Goal: Transaction & Acquisition: Purchase product/service

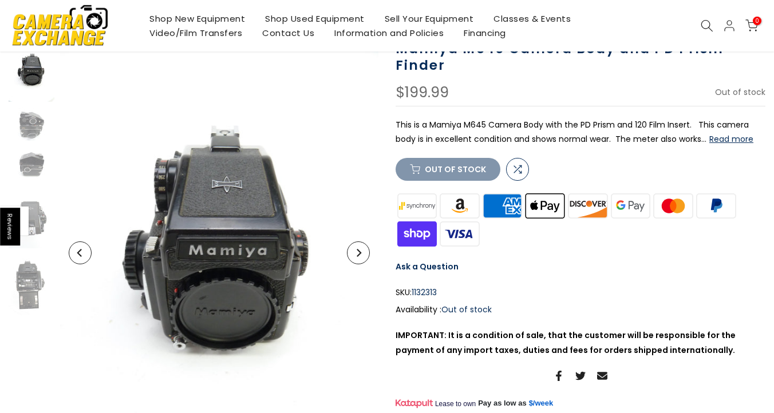
scroll to position [107, 0]
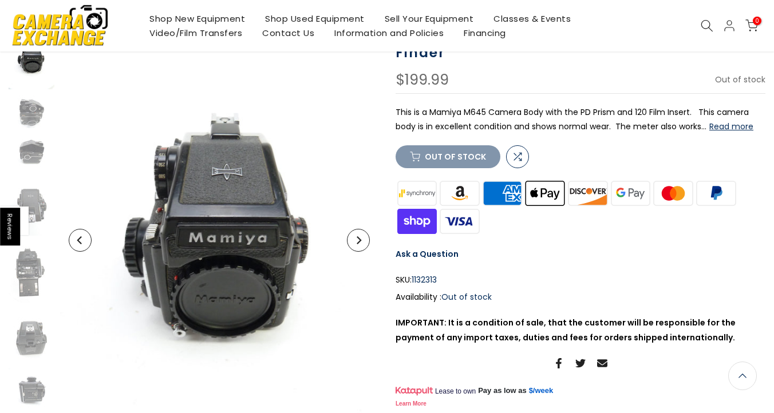
click at [356, 242] on icon "Next" at bounding box center [358, 240] width 8 height 8
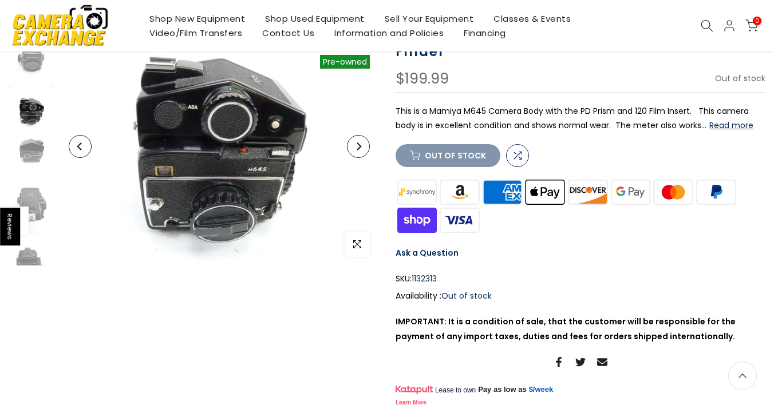
scroll to position [105, 0]
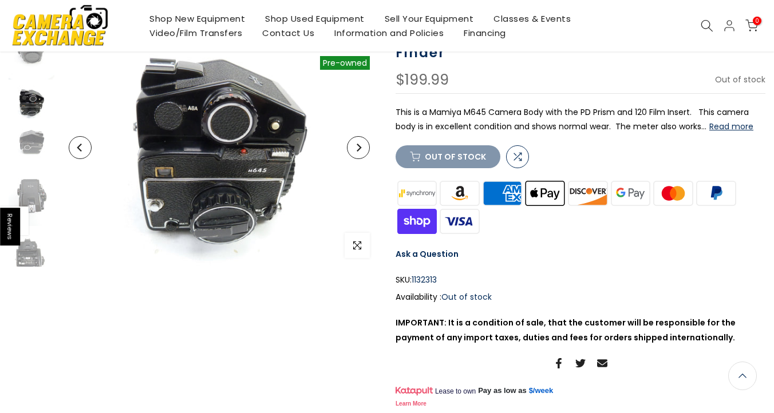
click at [358, 154] on button "Next" at bounding box center [358, 147] width 23 height 23
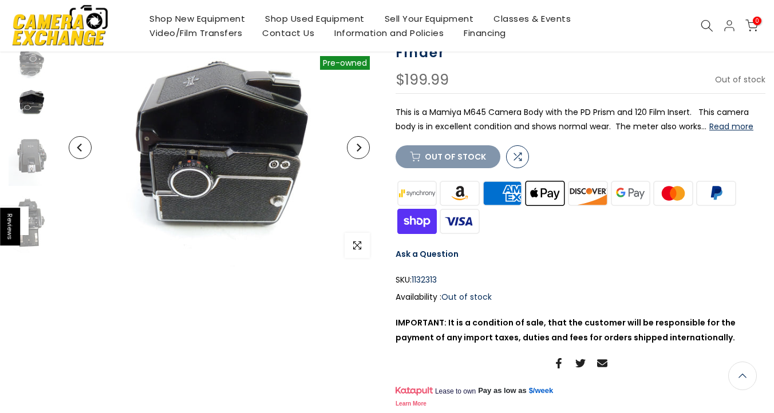
click at [358, 154] on button "Next" at bounding box center [358, 147] width 23 height 23
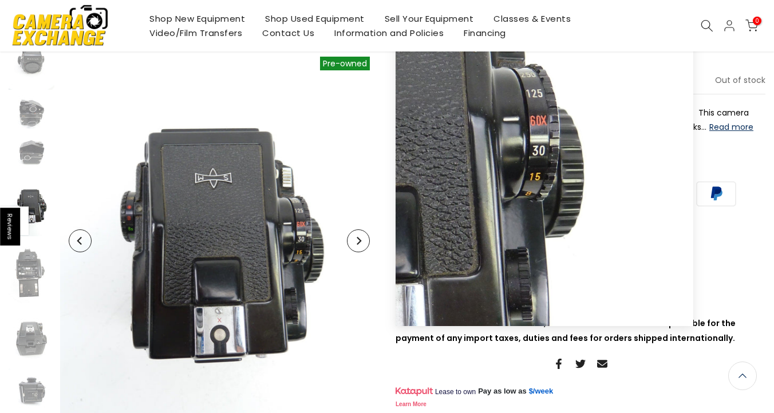
scroll to position [107, 0]
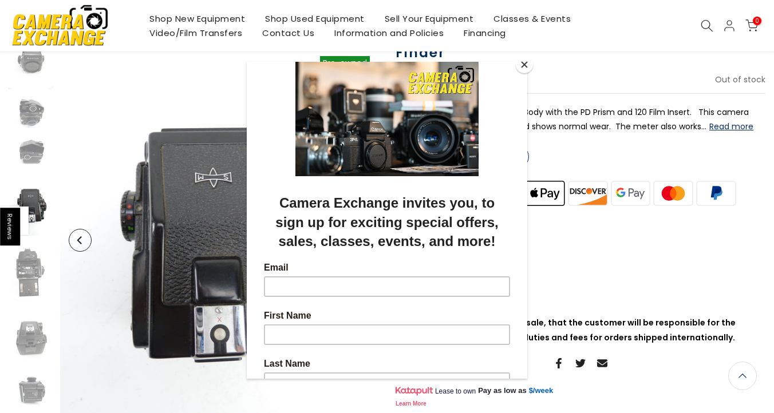
click at [356, 243] on span "Camera Exchange invites you, to sign up for exciting special offers, sales, cla…" at bounding box center [386, 222] width 223 height 54
click at [525, 61] on button "Close" at bounding box center [524, 64] width 17 height 17
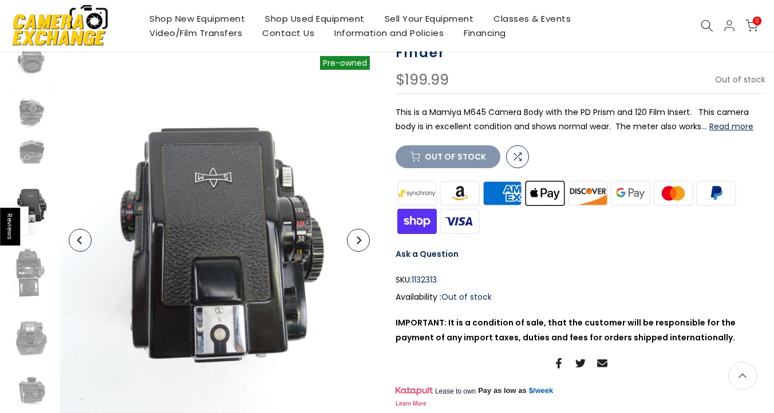
click at [361, 247] on button "Next" at bounding box center [358, 240] width 23 height 23
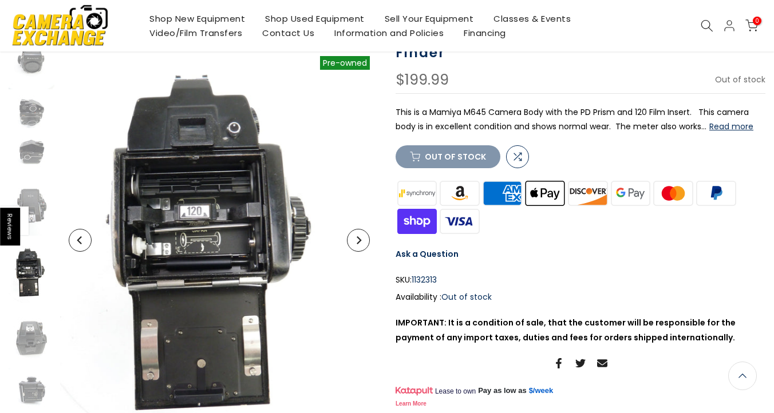
click at [361, 247] on button "Next" at bounding box center [358, 240] width 23 height 23
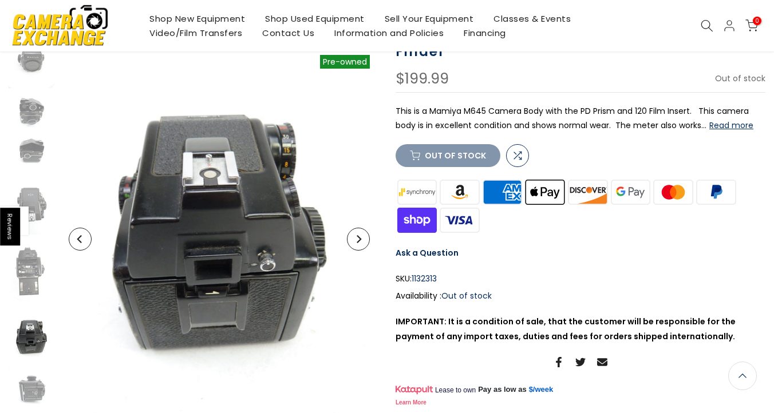
scroll to position [105, 0]
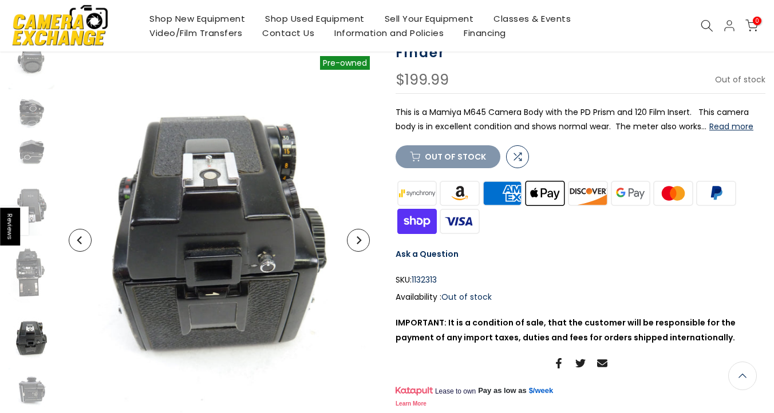
click at [361, 247] on button "Next" at bounding box center [358, 240] width 23 height 23
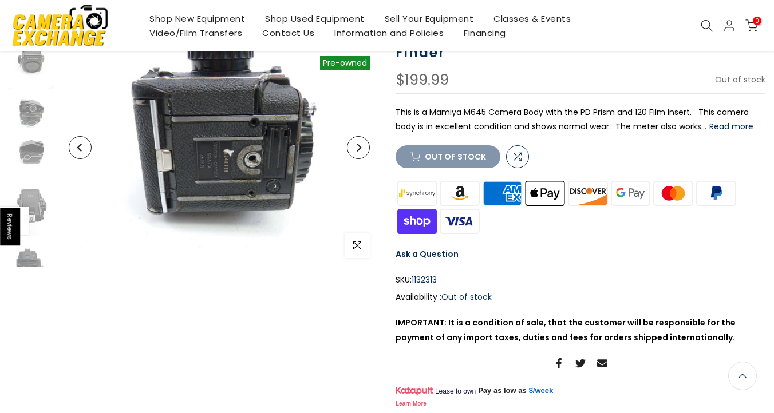
click at [358, 157] on button "Next" at bounding box center [358, 147] width 23 height 23
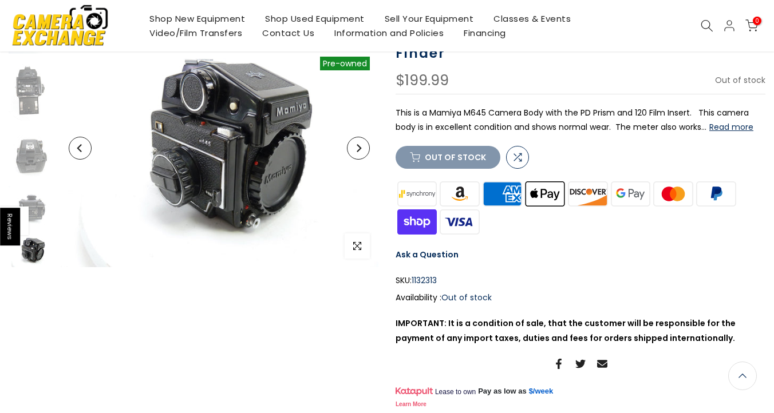
scroll to position [107, 0]
click at [358, 155] on button "Next" at bounding box center [358, 147] width 23 height 23
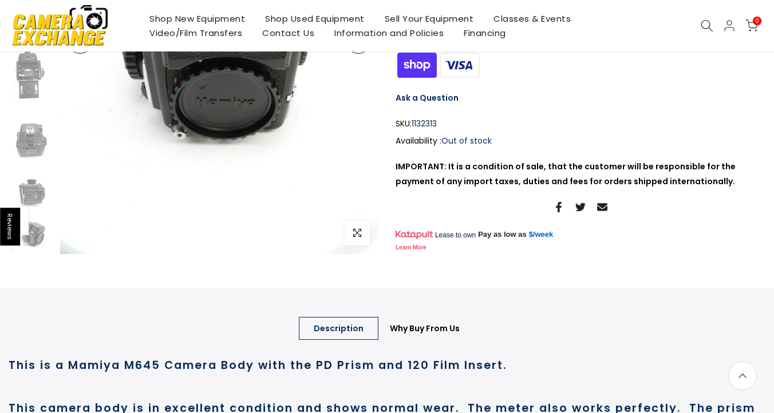
scroll to position [0, 0]
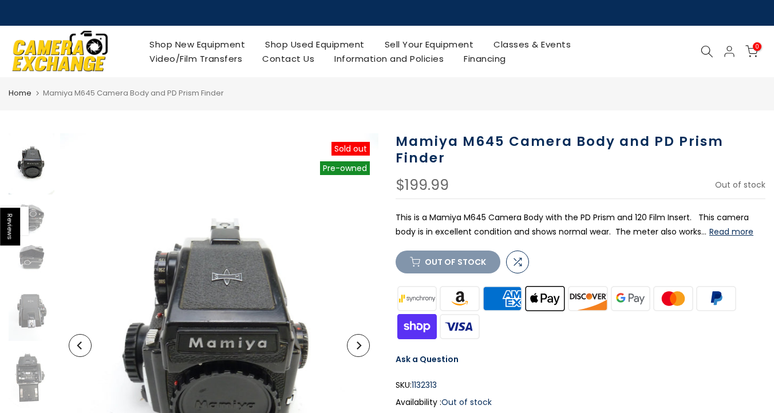
click at [92, 96] on span "Mamiya M645 Camera Body and PD Prism Finder" at bounding box center [133, 93] width 181 height 11
